Goal: Transaction & Acquisition: Purchase product/service

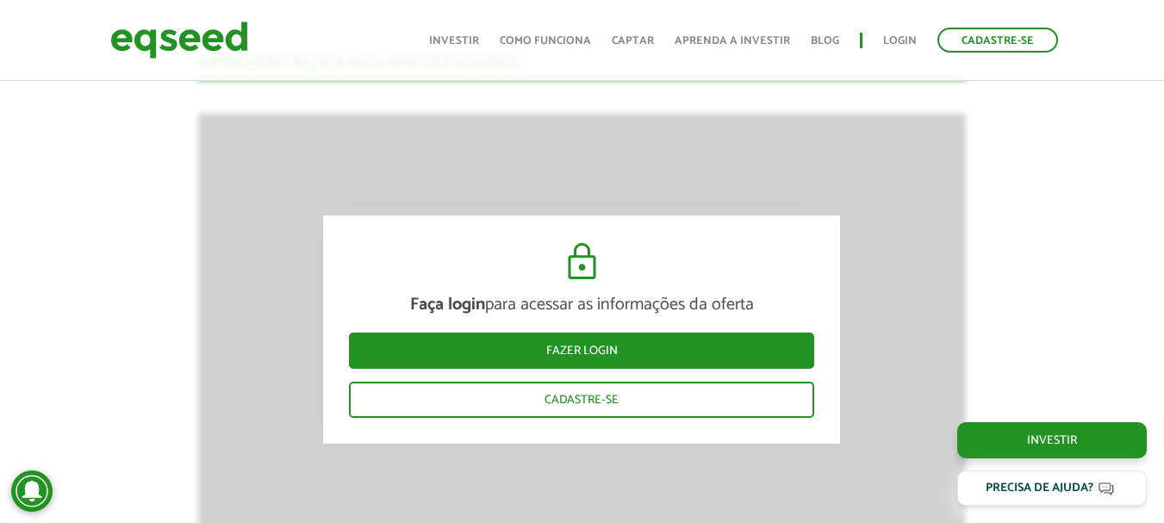
scroll to position [2389, 0]
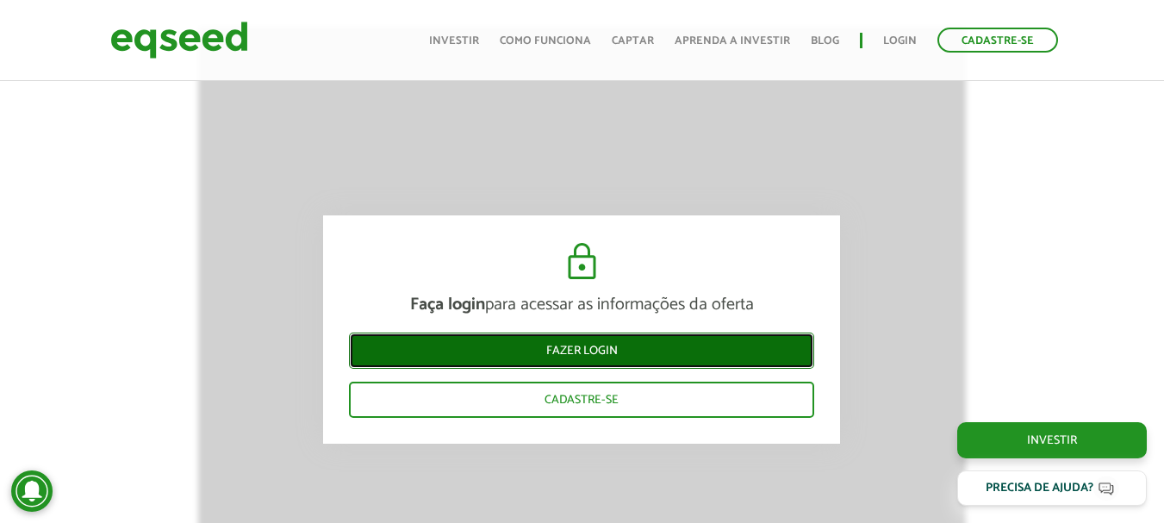
click at [636, 363] on link "Fazer login" at bounding box center [581, 350] width 465 height 36
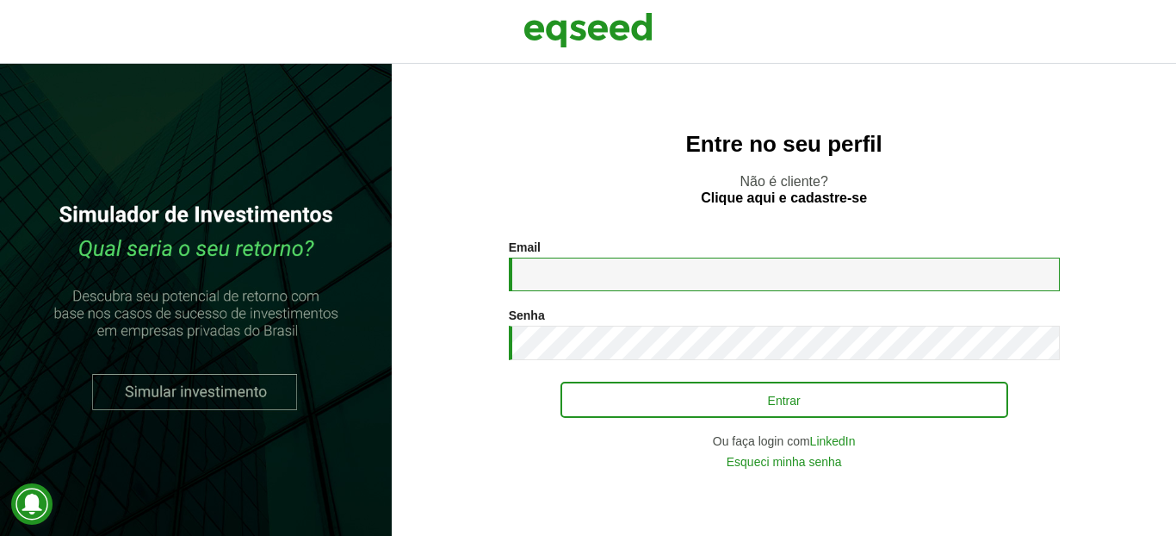
type input "**********"
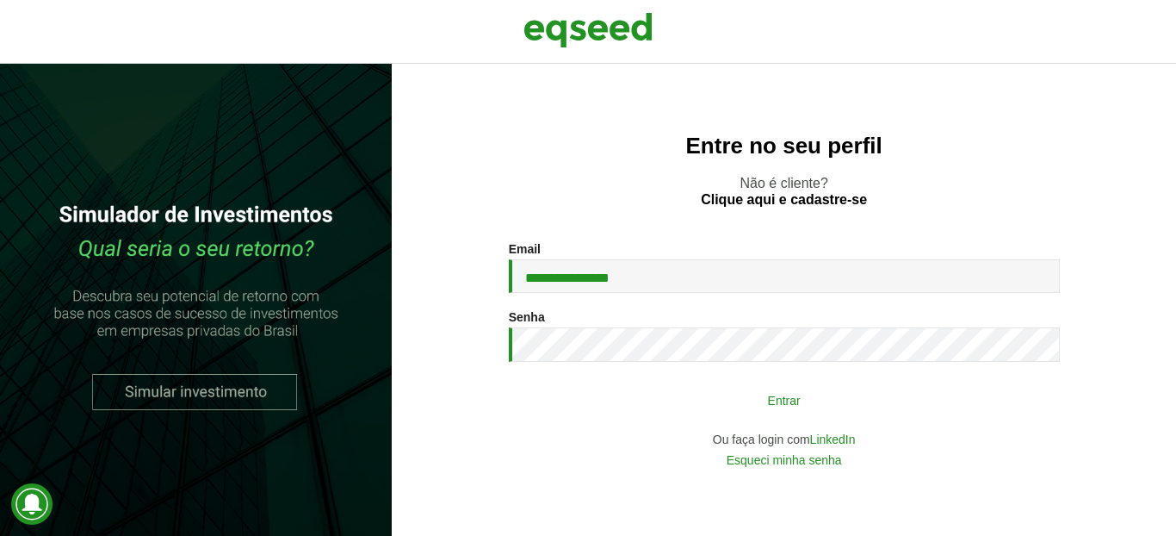
click at [649, 408] on button "Entrar" at bounding box center [785, 399] width 448 height 33
